Goal: Task Accomplishment & Management: Manage account settings

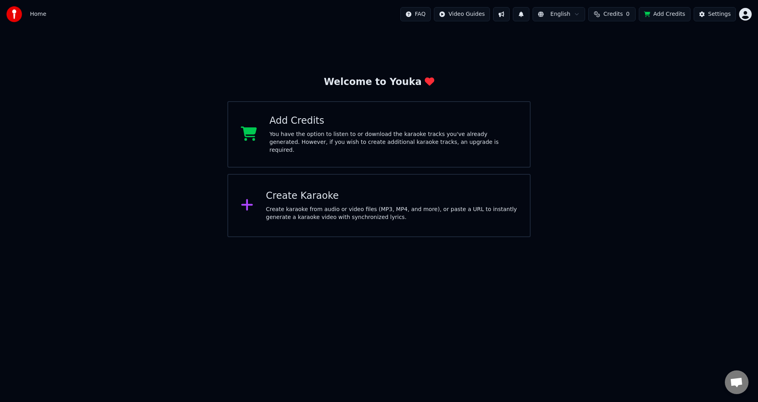
click at [33, 14] on span "Home" at bounding box center [38, 14] width 16 height 8
click at [13, 17] on img at bounding box center [14, 14] width 16 height 16
click at [357, 43] on div "Welcome to Youka Add Credits You have the option to listen to or download the k…" at bounding box center [379, 132] width 758 height 209
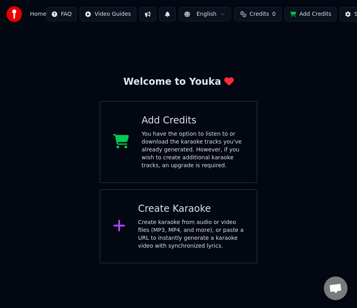
drag, startPoint x: 300, startPoint y: 17, endPoint x: 355, endPoint y: 14, distance: 54.6
click at [124, 16] on div "FAQ Video Guides English Credits 0 Add Credits Settings" at bounding box center [221, 14] width 351 height 14
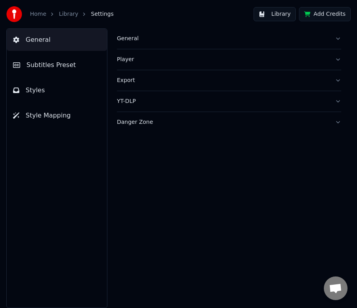
click at [19, 10] on img at bounding box center [14, 14] width 16 height 16
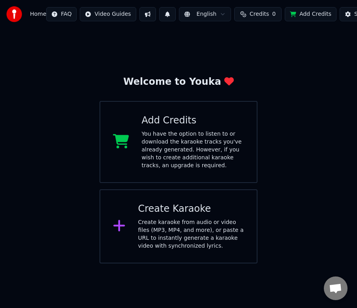
click at [33, 12] on span "Home" at bounding box center [38, 14] width 16 height 8
drag, startPoint x: 33, startPoint y: 12, endPoint x: 58, endPoint y: 12, distance: 25.7
click at [34, 12] on span "Home" at bounding box center [38, 14] width 16 height 8
click at [195, 235] on div "Create karaoke from audio or video files (MP3, MP4, and more), or paste a URL t…" at bounding box center [191, 235] width 106 height 32
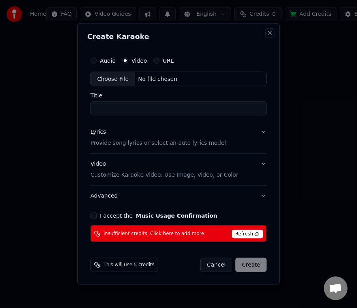
click at [269, 34] on button "Close" at bounding box center [270, 33] width 6 height 6
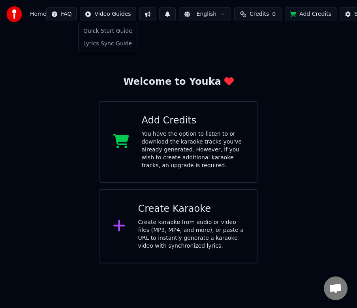
click at [98, 15] on html "Home FAQ Video Guides English Credits 0 Add Credits Settings Welcome to Youka A…" at bounding box center [178, 132] width 357 height 264
click at [37, 14] on html "Home FAQ Video Guides English Credits 0 Add Credits Settings Welcome to Youka A…" at bounding box center [178, 132] width 357 height 264
click at [15, 14] on img at bounding box center [14, 14] width 16 height 16
